Goal: Task Accomplishment & Management: Manage account settings

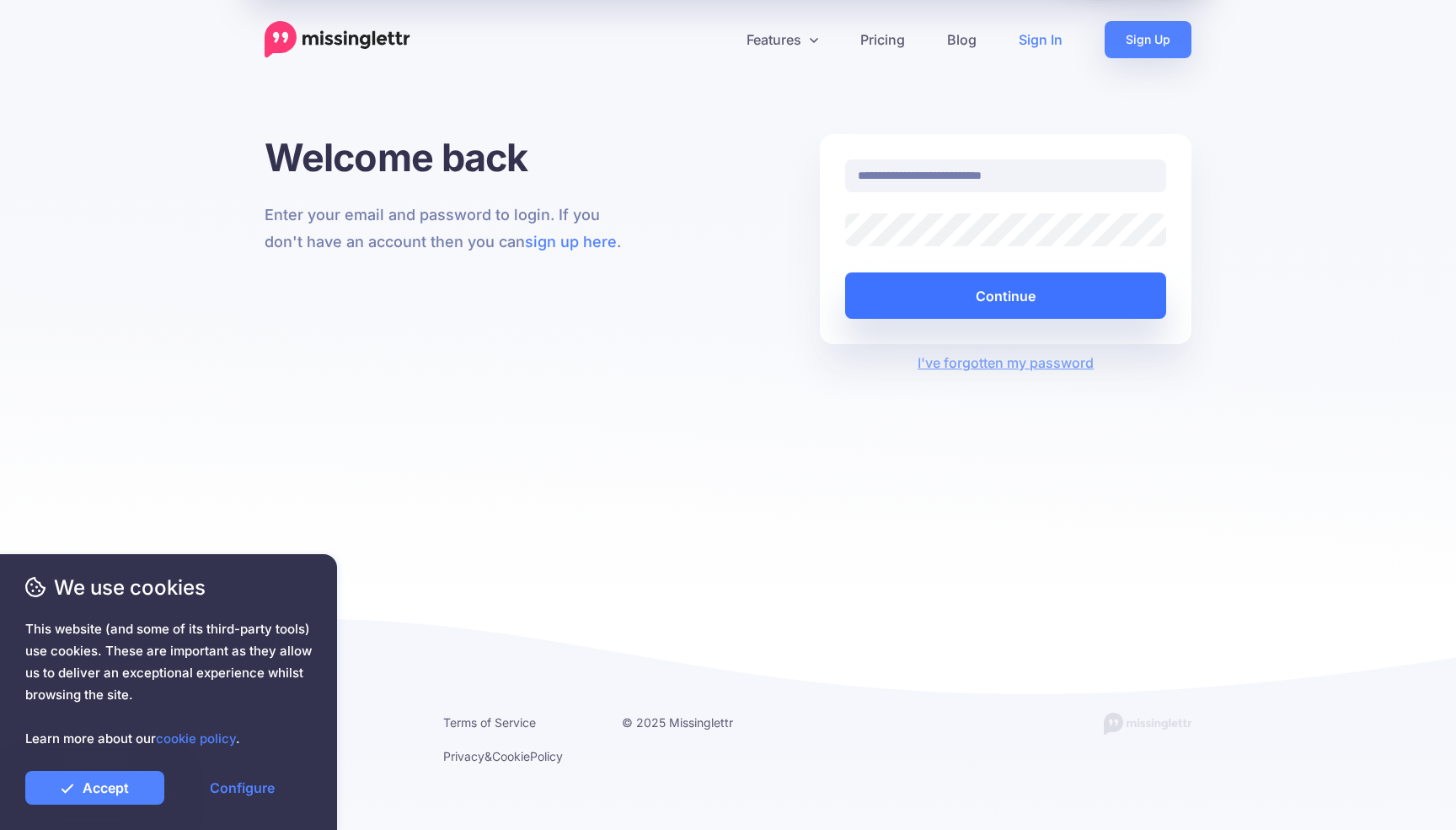
click at [954, 298] on button "Continue" at bounding box center [1006, 295] width 321 height 46
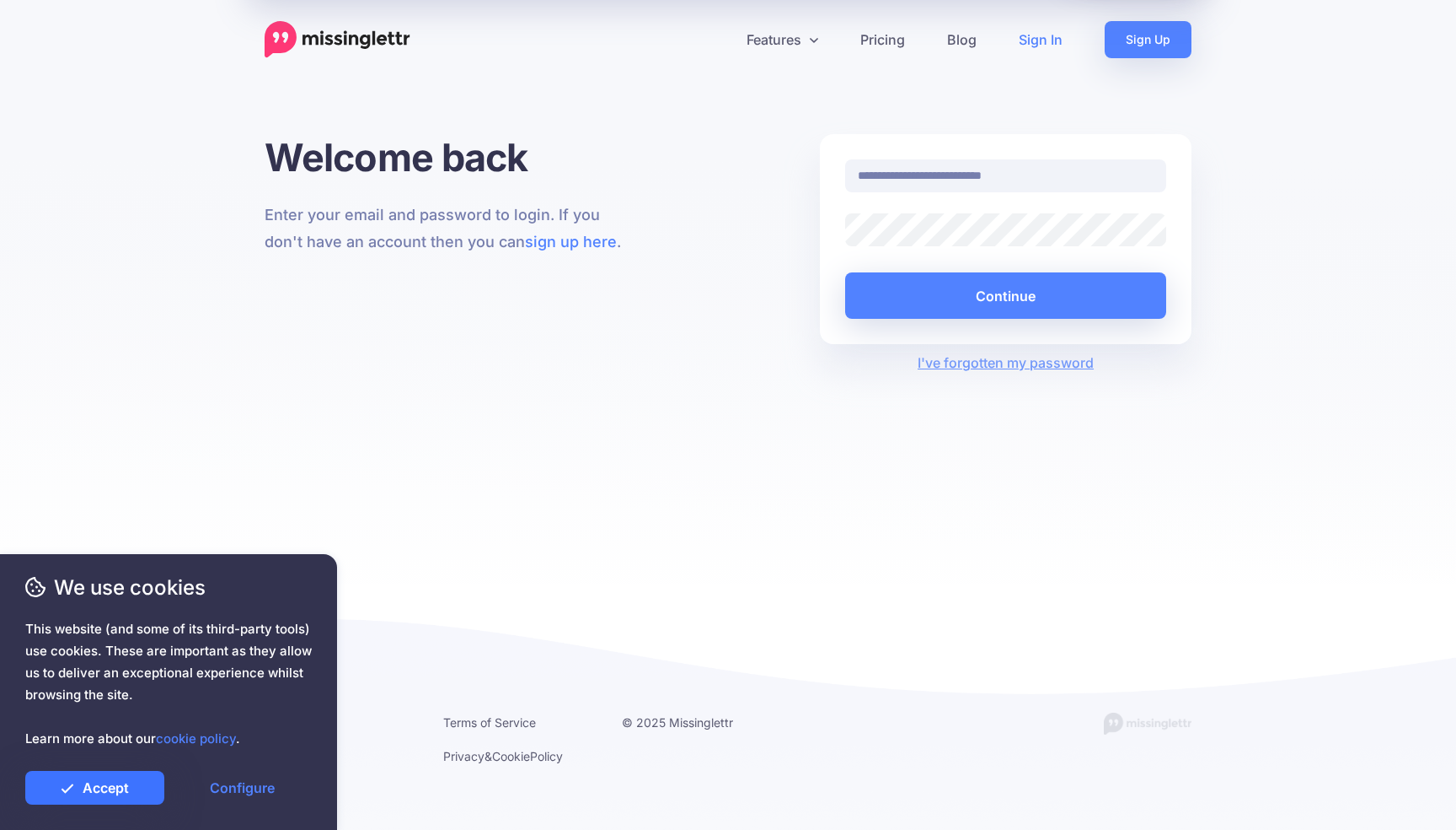
click at [96, 798] on link "Accept" at bounding box center [94, 787] width 139 height 34
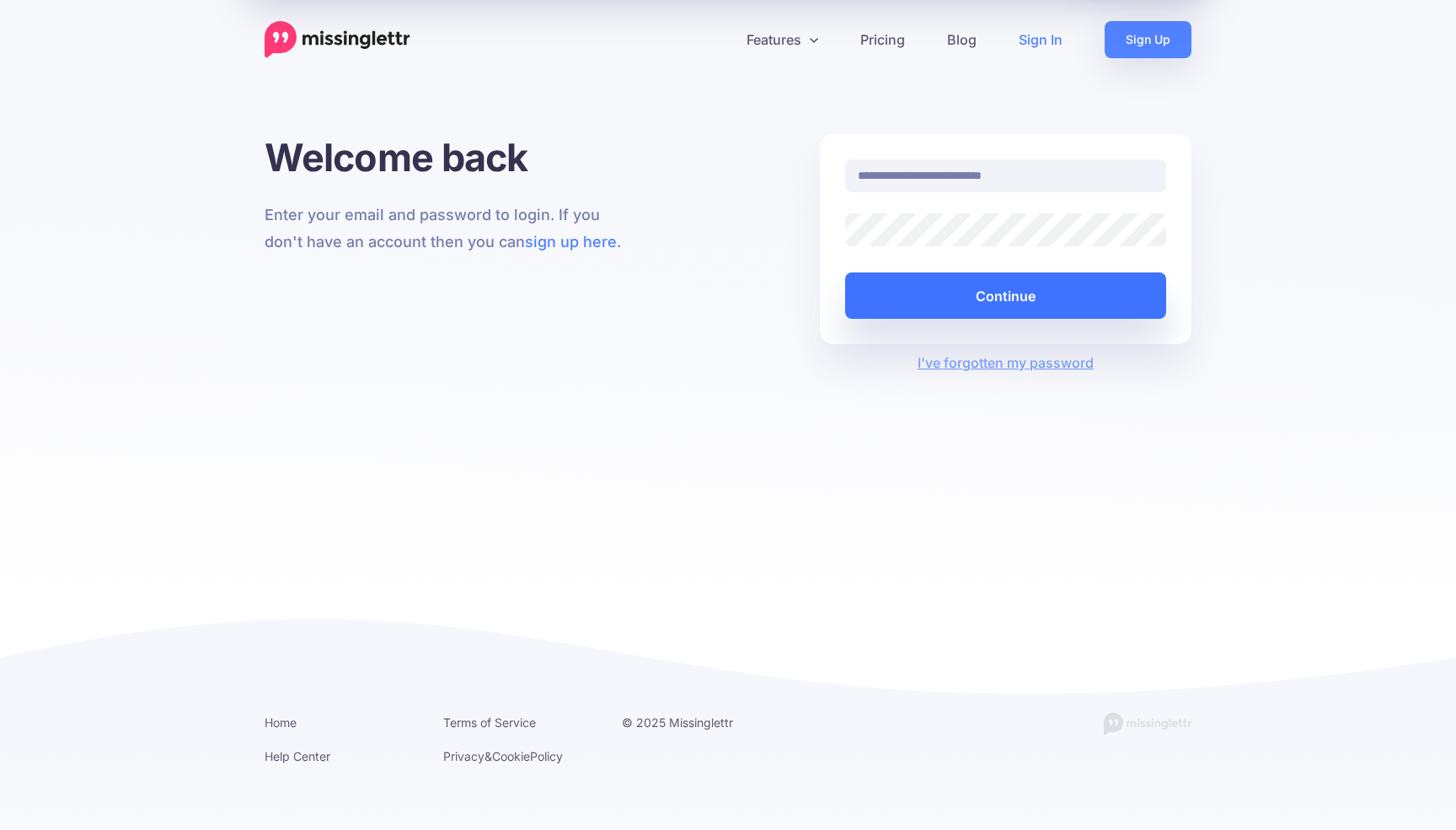
click at [959, 292] on button "Continue" at bounding box center [1006, 295] width 321 height 46
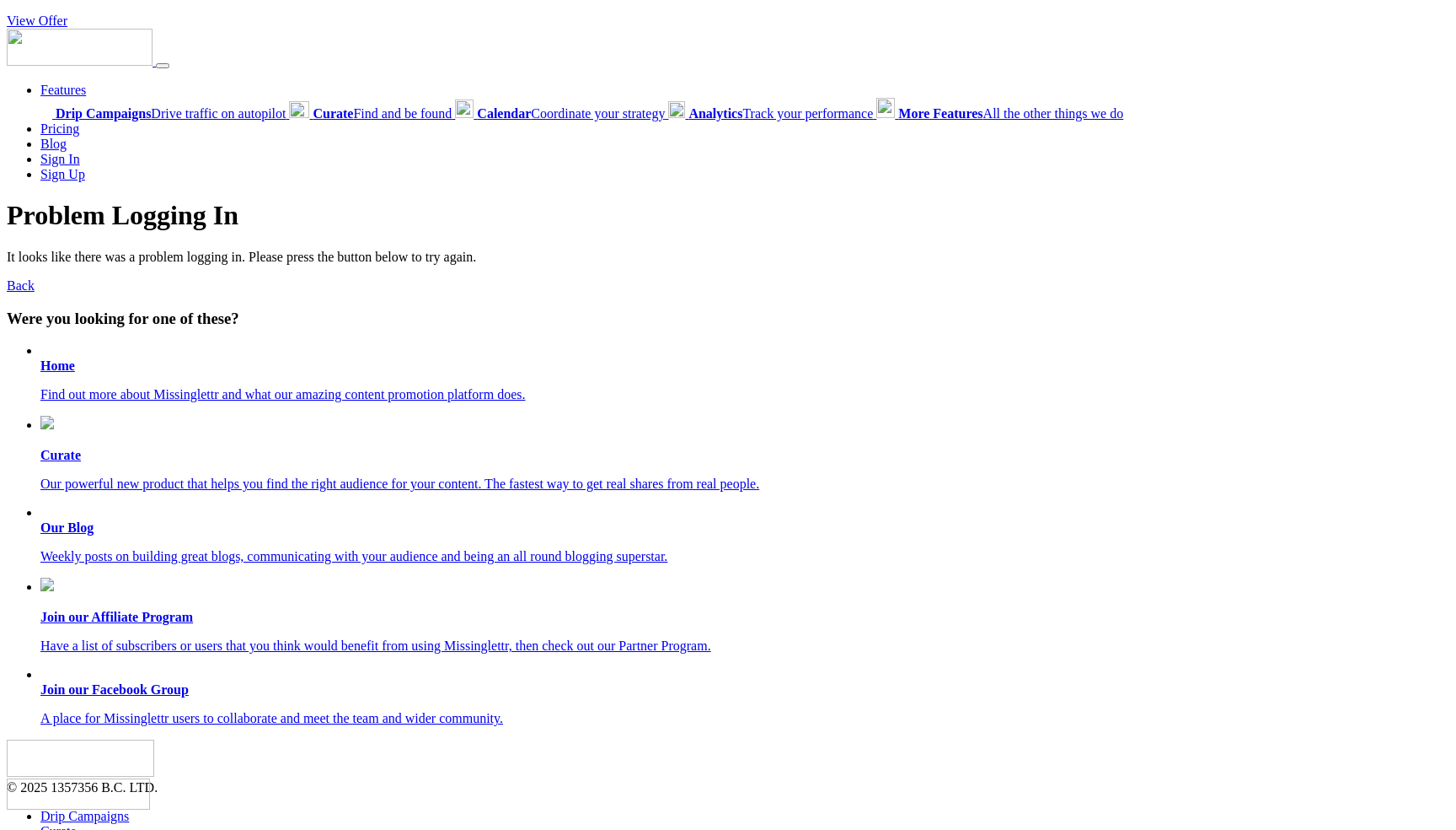
click at [53, 21] on link "View Offer" at bounding box center [36, 21] width 61 height 15
